Goal: Information Seeking & Learning: Check status

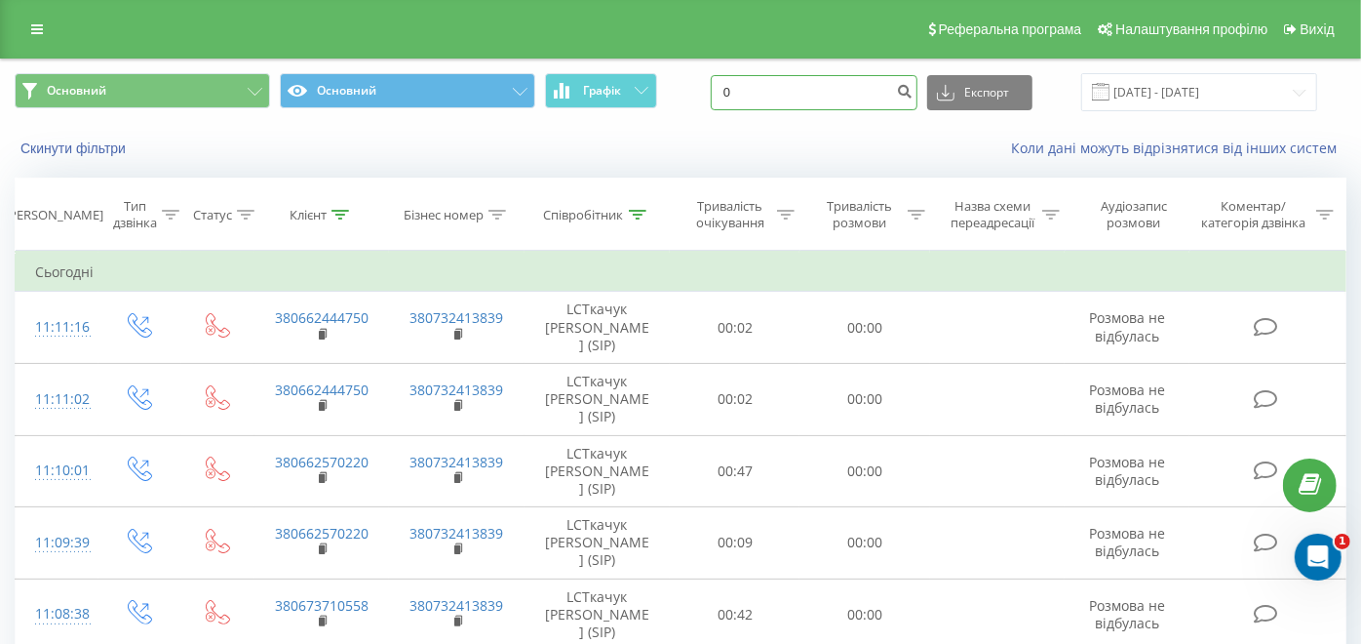
drag, startPoint x: 803, startPoint y: 80, endPoint x: 442, endPoint y: 119, distance: 362.9
click at [442, 119] on div "Основний Основний Графік 0 Експорт .csv .xls .xlsx 21.08.2025 - 21.08.2025" at bounding box center [681, 91] width 1360 height 65
paste input "380673710558"
type input "380673710558"
click at [913, 89] on icon "submit" at bounding box center [904, 89] width 17 height 12
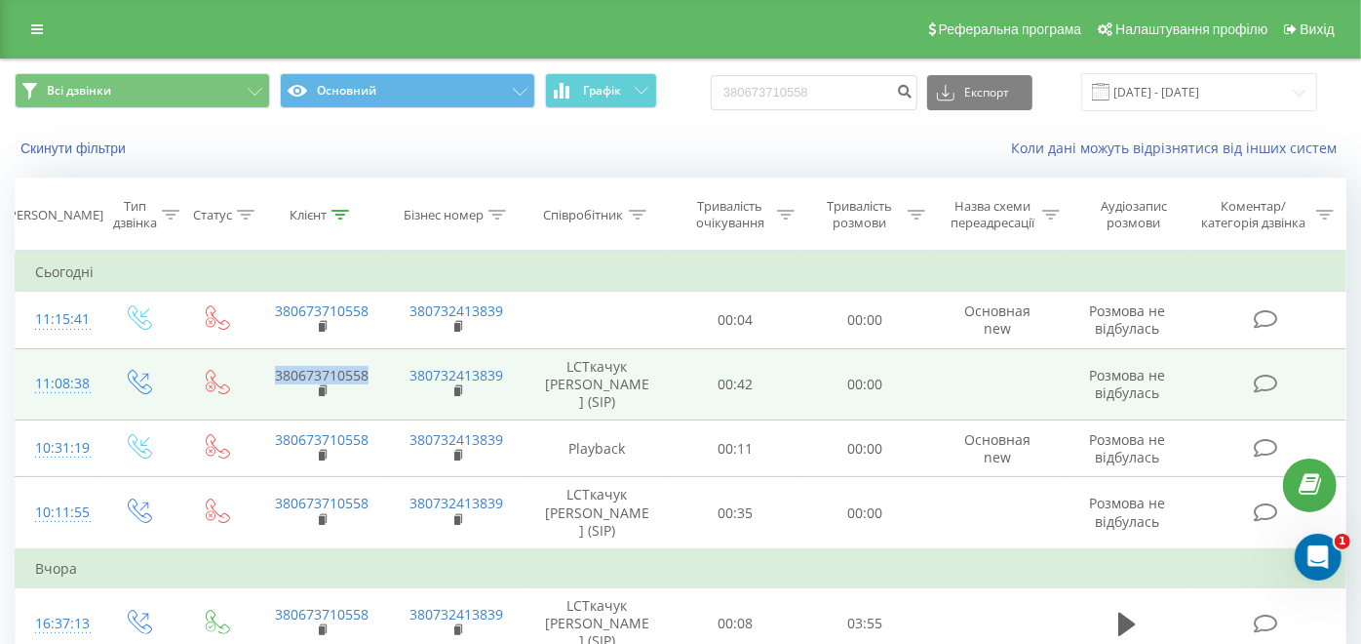
drag, startPoint x: 372, startPoint y: 387, endPoint x: 275, endPoint y: 380, distance: 96.8
click at [275, 380] on td "380673710558" at bounding box center [323, 384] width 136 height 72
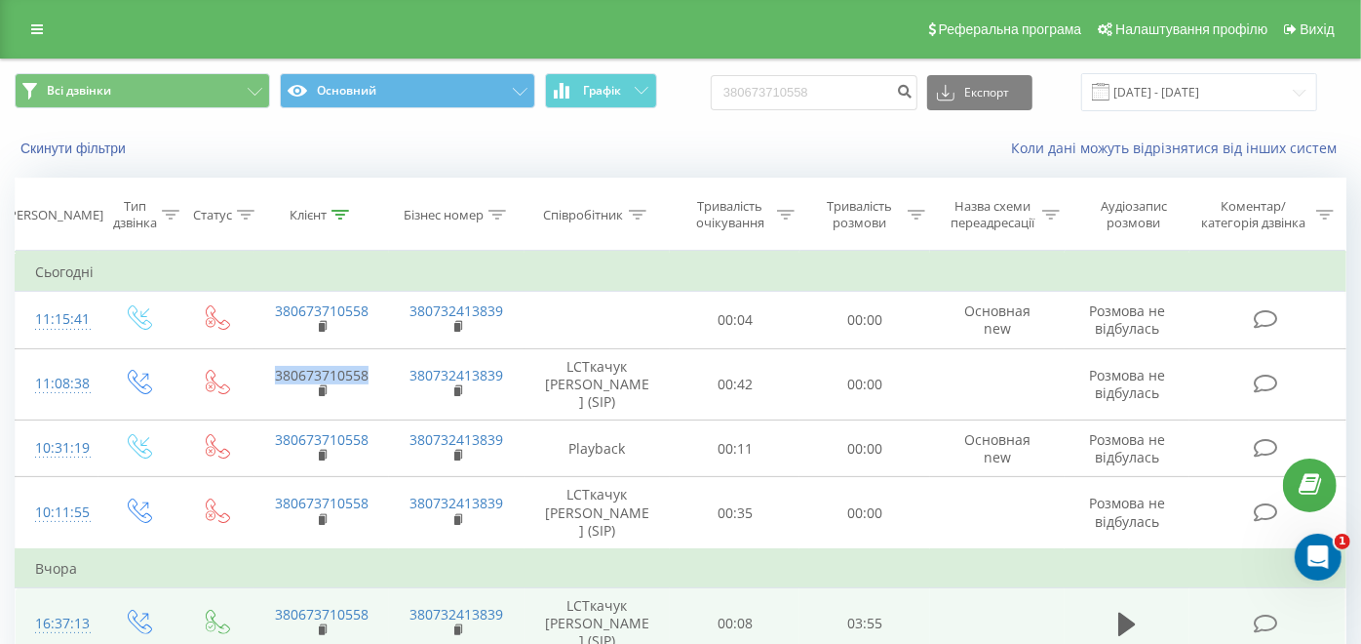
copy link "380673710558"
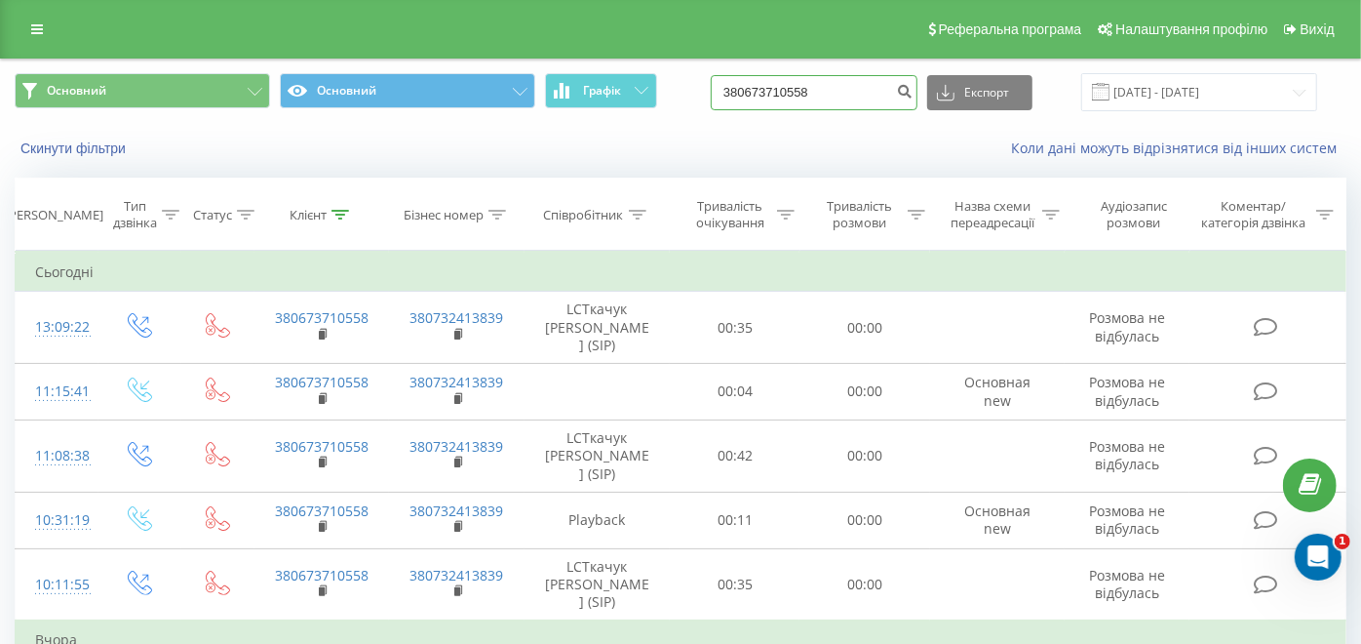
drag, startPoint x: 842, startPoint y: 81, endPoint x: 674, endPoint y: 75, distance: 167.8
click at [674, 75] on div "Основний Основний Графік 380673710558 Експорт .csv .xls .xlsx 21.05.2025 - 21.0…" at bounding box center [681, 92] width 1332 height 38
type input "0"
click at [918, 80] on button "submit" at bounding box center [904, 92] width 26 height 35
click at [1165, 90] on input "21.05.2025 - 21.08.2025" at bounding box center [1200, 92] width 236 height 38
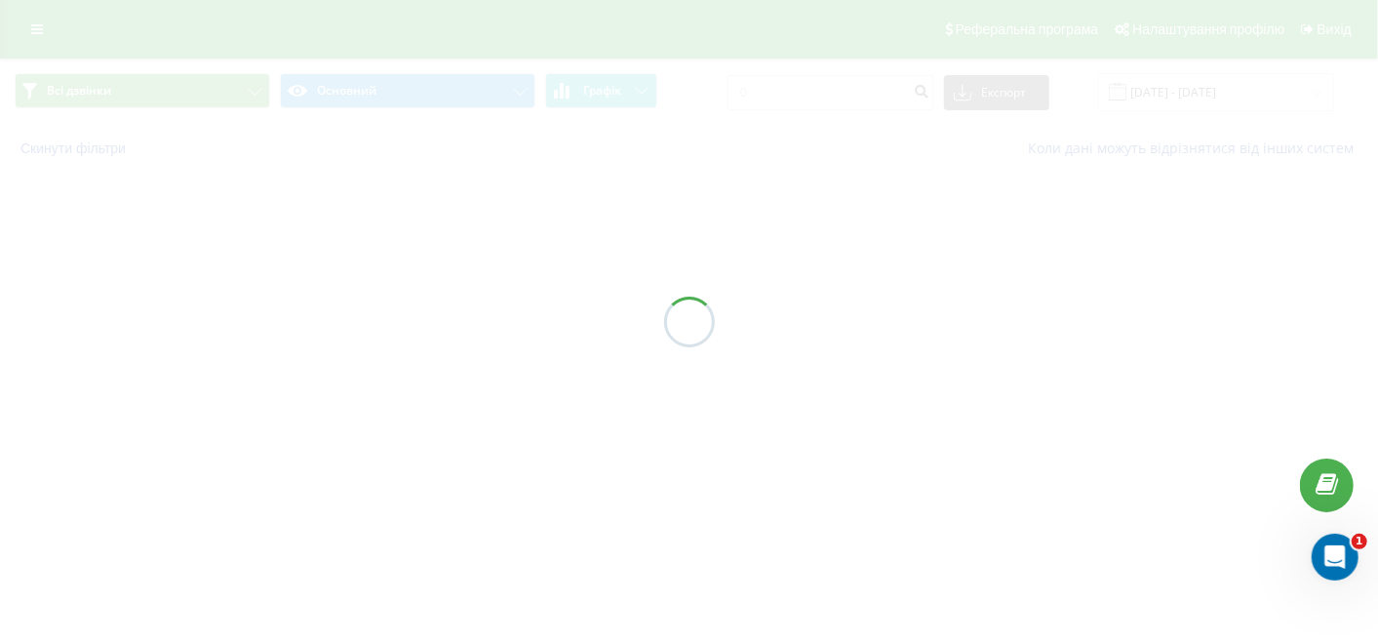
click at [1172, 99] on div at bounding box center [689, 322] width 1378 height 644
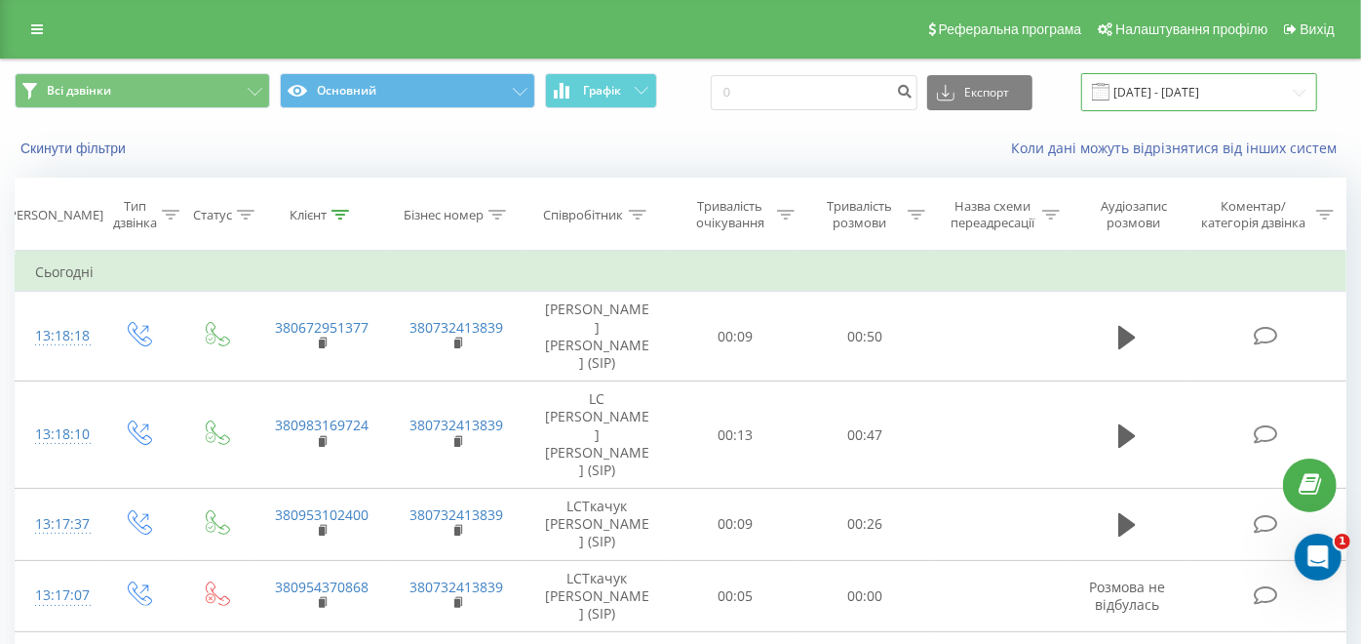
click at [1188, 90] on input "21.05.2025 - 21.08.2025" at bounding box center [1200, 92] width 236 height 38
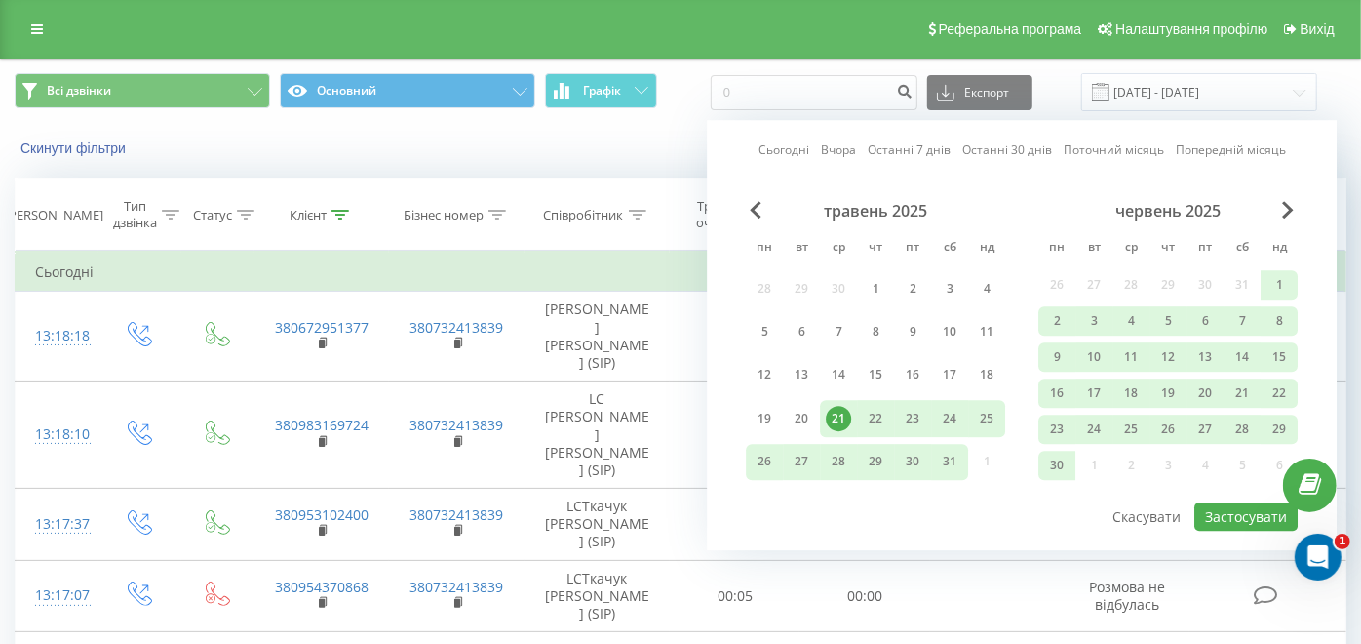
click at [844, 414] on div "21" at bounding box center [838, 418] width 25 height 25
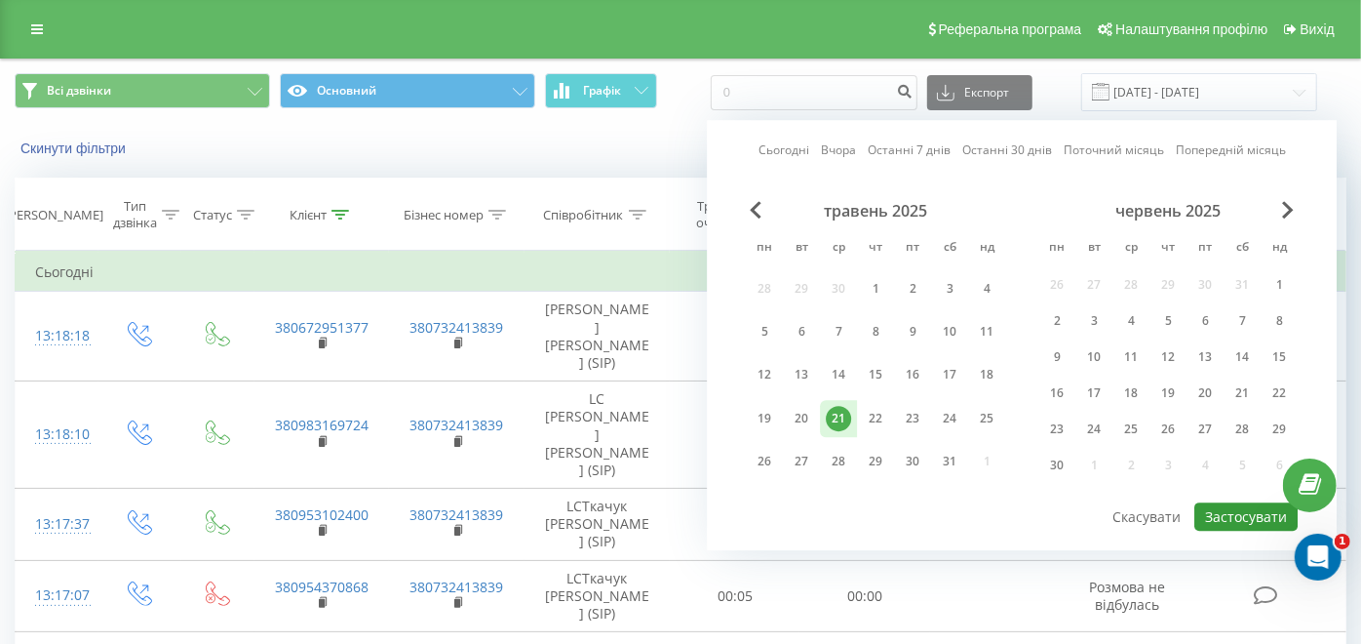
click at [1226, 513] on button "Застосувати" at bounding box center [1246, 516] width 103 height 28
type input "21.05.2025 - 21.05.2025"
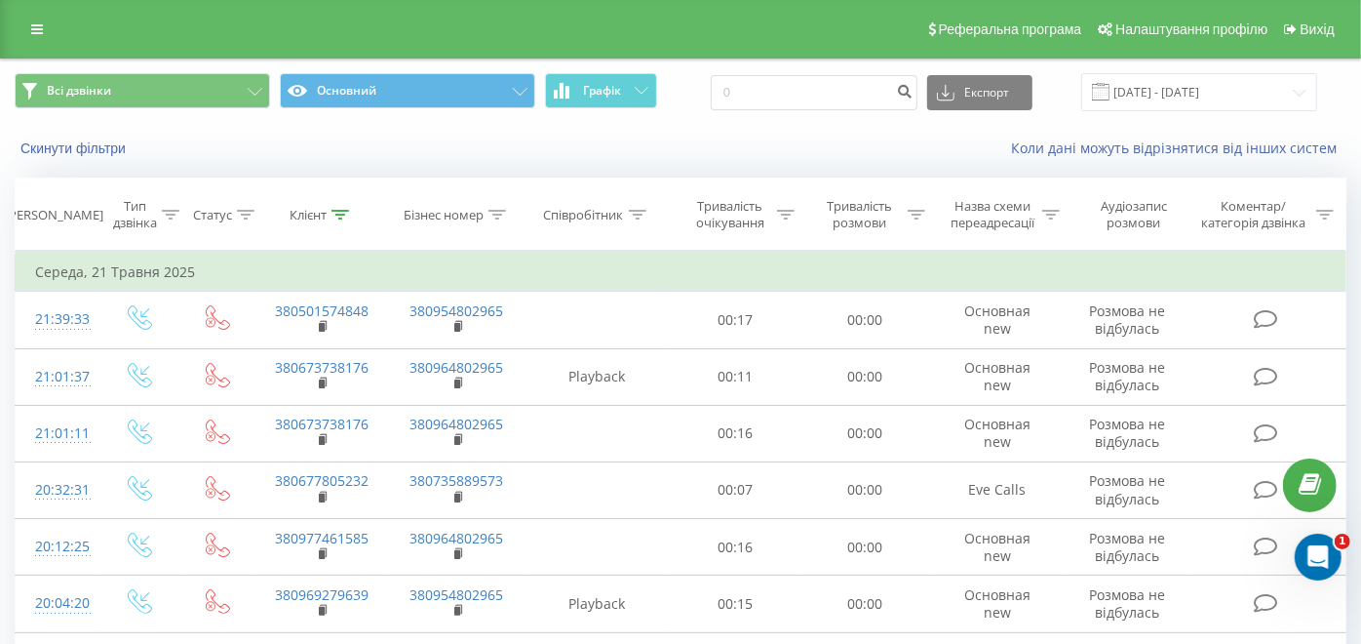
click at [628, 211] on div "Співробітник" at bounding box center [595, 215] width 102 height 17
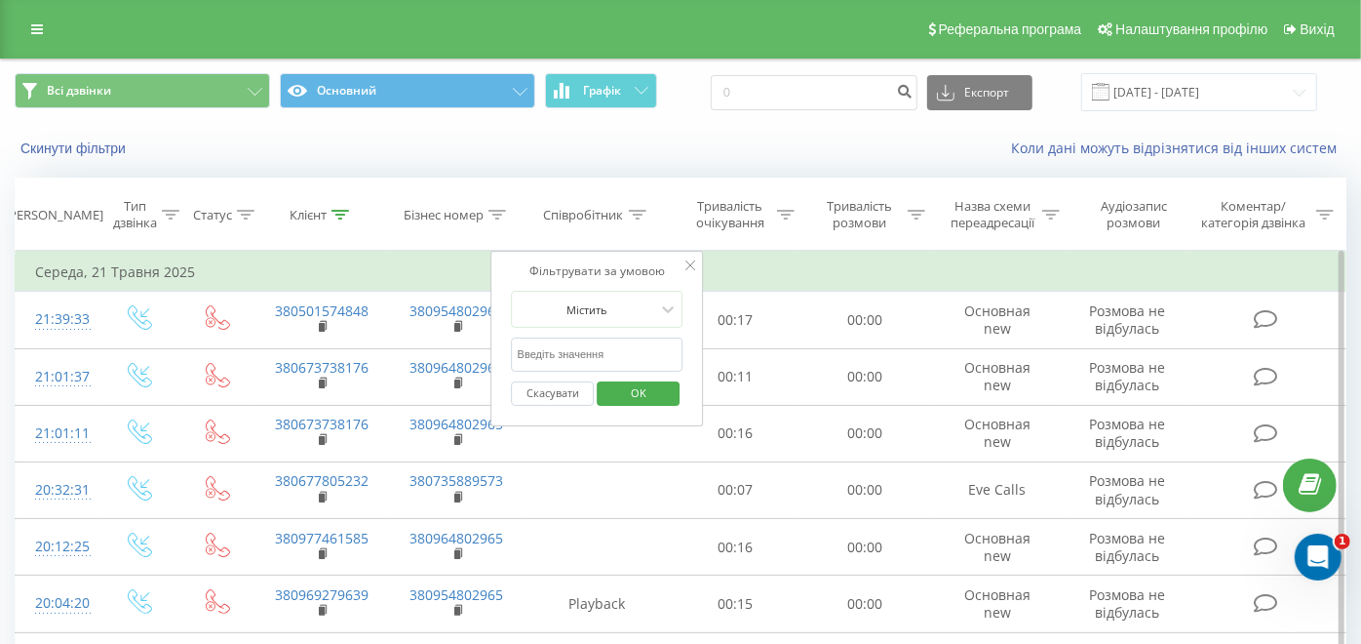
click at [573, 337] on input "text" at bounding box center [598, 354] width 172 height 34
type input "ткачук"
click at [632, 395] on span "OK" at bounding box center [638, 392] width 55 height 30
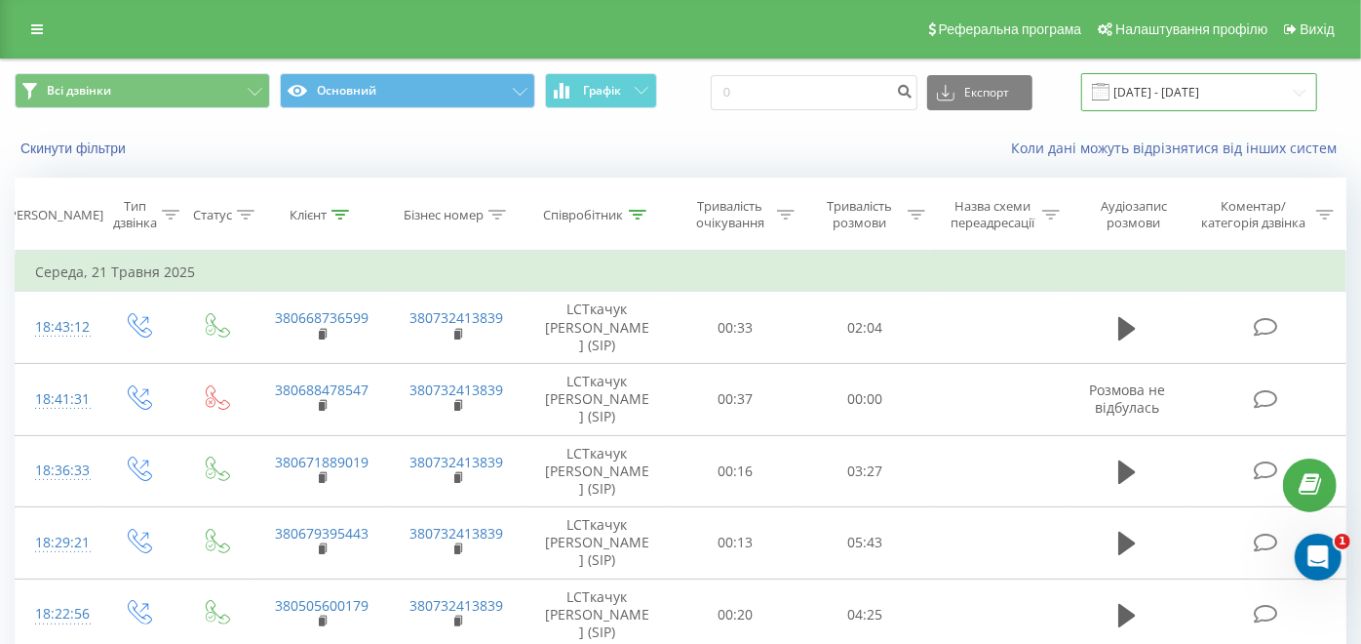
click at [1165, 91] on input "21.05.2025 - 21.05.2025" at bounding box center [1200, 92] width 236 height 38
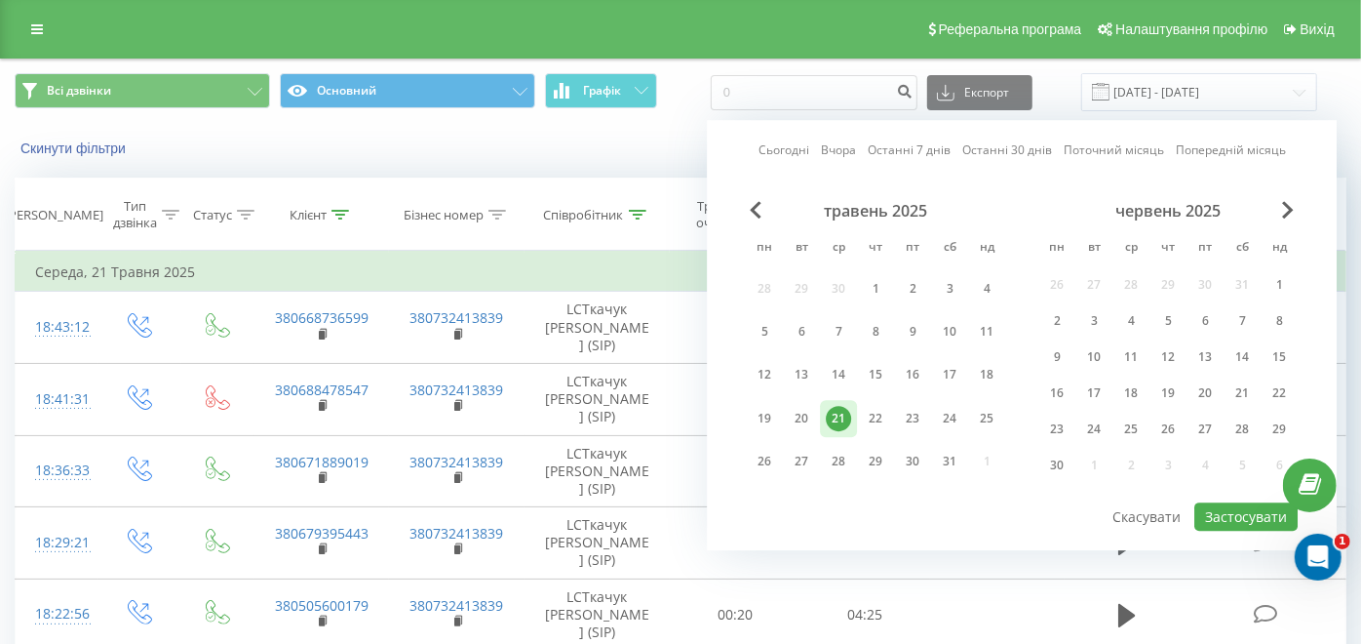
click at [780, 151] on link "Сьогодні" at bounding box center [784, 150] width 51 height 19
click at [1242, 511] on button "Застосувати" at bounding box center [1246, 516] width 103 height 28
type input "21.08.2025 - 21.08.2025"
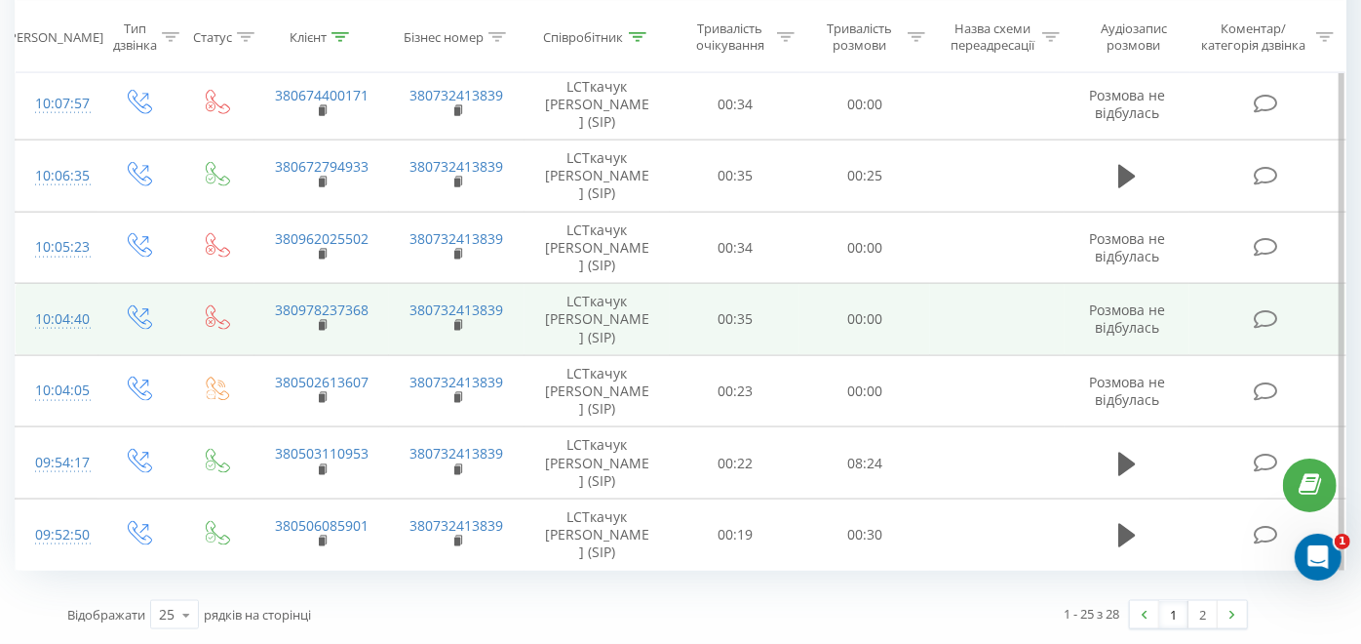
scroll to position [1951, 0]
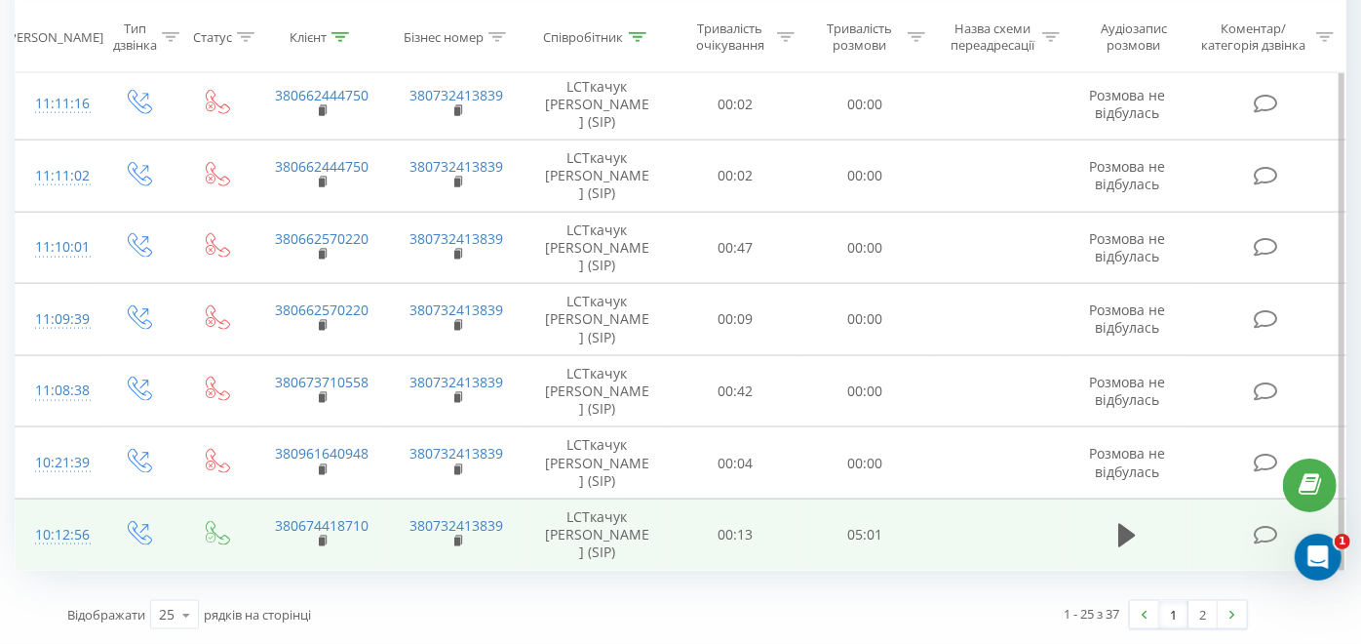
scroll to position [1951, 0]
